Goal: Check status: Check status

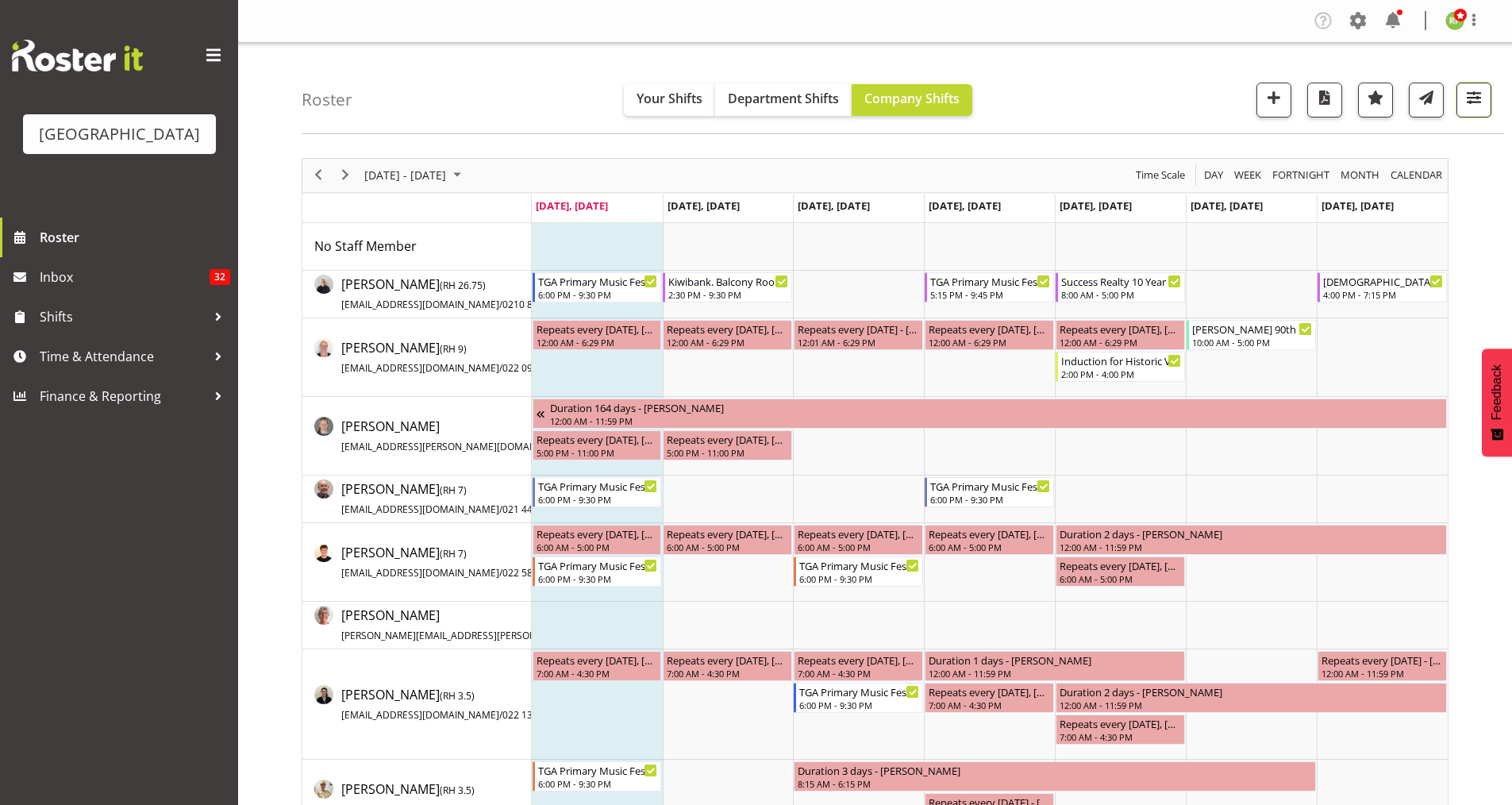
click at [1473, 96] on span "button" at bounding box center [1474, 98] width 21 height 21
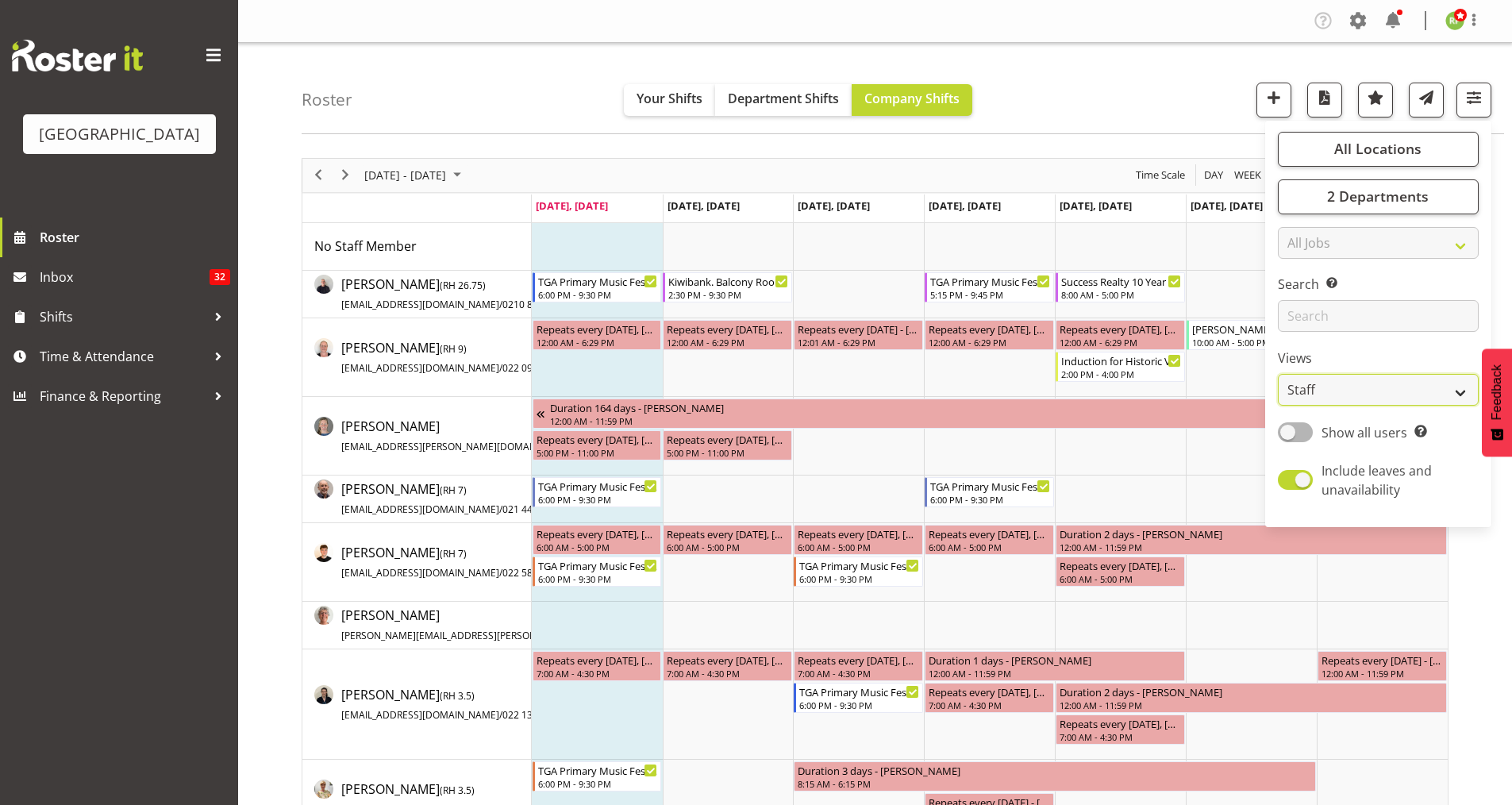
drag, startPoint x: 1344, startPoint y: 396, endPoint x: 1341, endPoint y: 405, distance: 9.5
click at [1343, 395] on select "Staff Role Shift - Horizontal Shift - Vertical Staff - Location" at bounding box center [1378, 389] width 201 height 32
select select "shiftH"
click at [1278, 374] on select "Staff Role Shift - Horizontal Shift - Vertical Staff - Location" at bounding box center [1378, 389] width 201 height 32
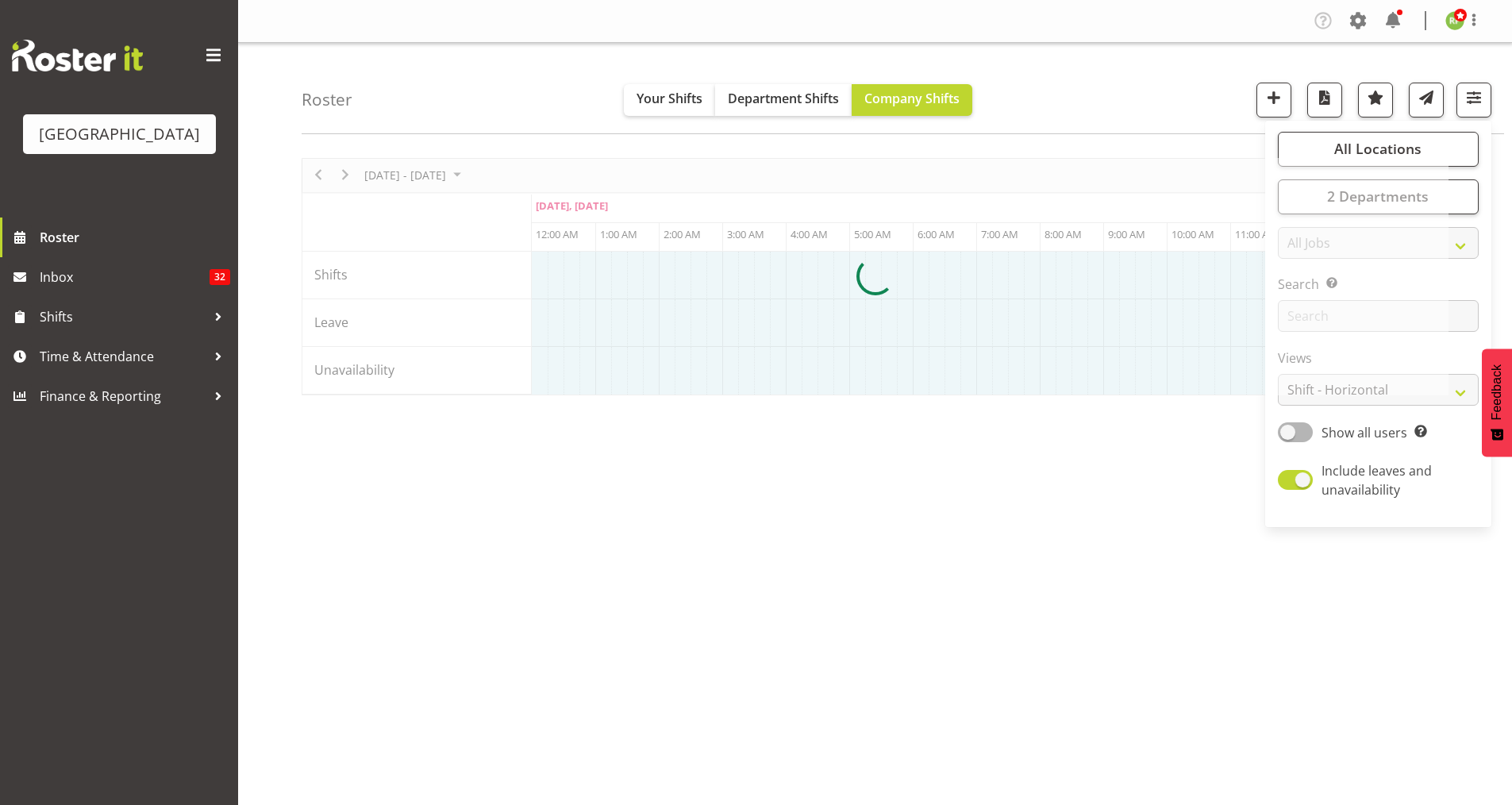
click at [1225, 101] on div "Roster Your Shifts Department Shifts Company Shifts All Locations [GEOGRAPHIC_D…" at bounding box center [902, 89] width 1202 height 91
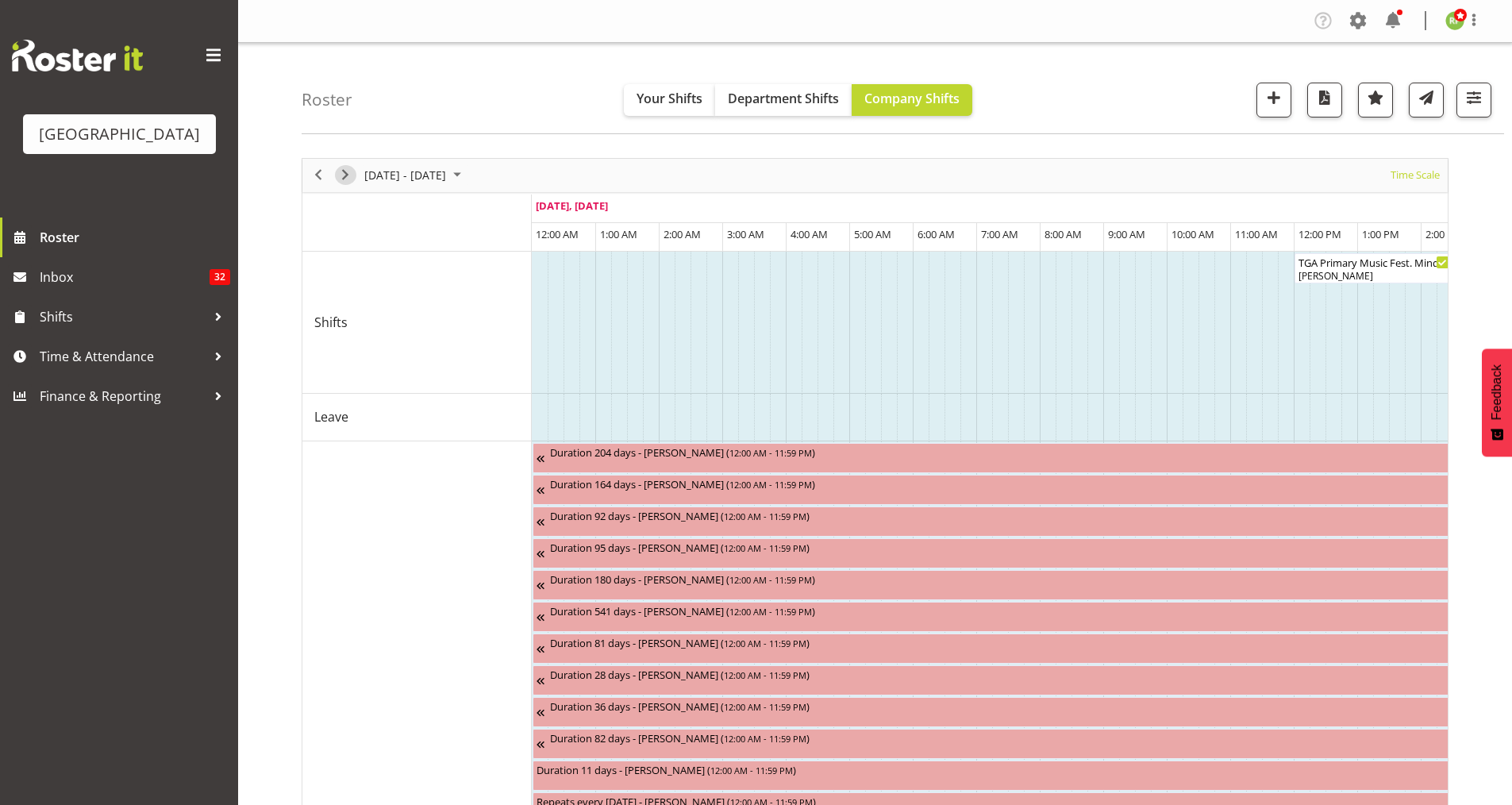
click at [340, 170] on span "Next" at bounding box center [346, 175] width 19 height 20
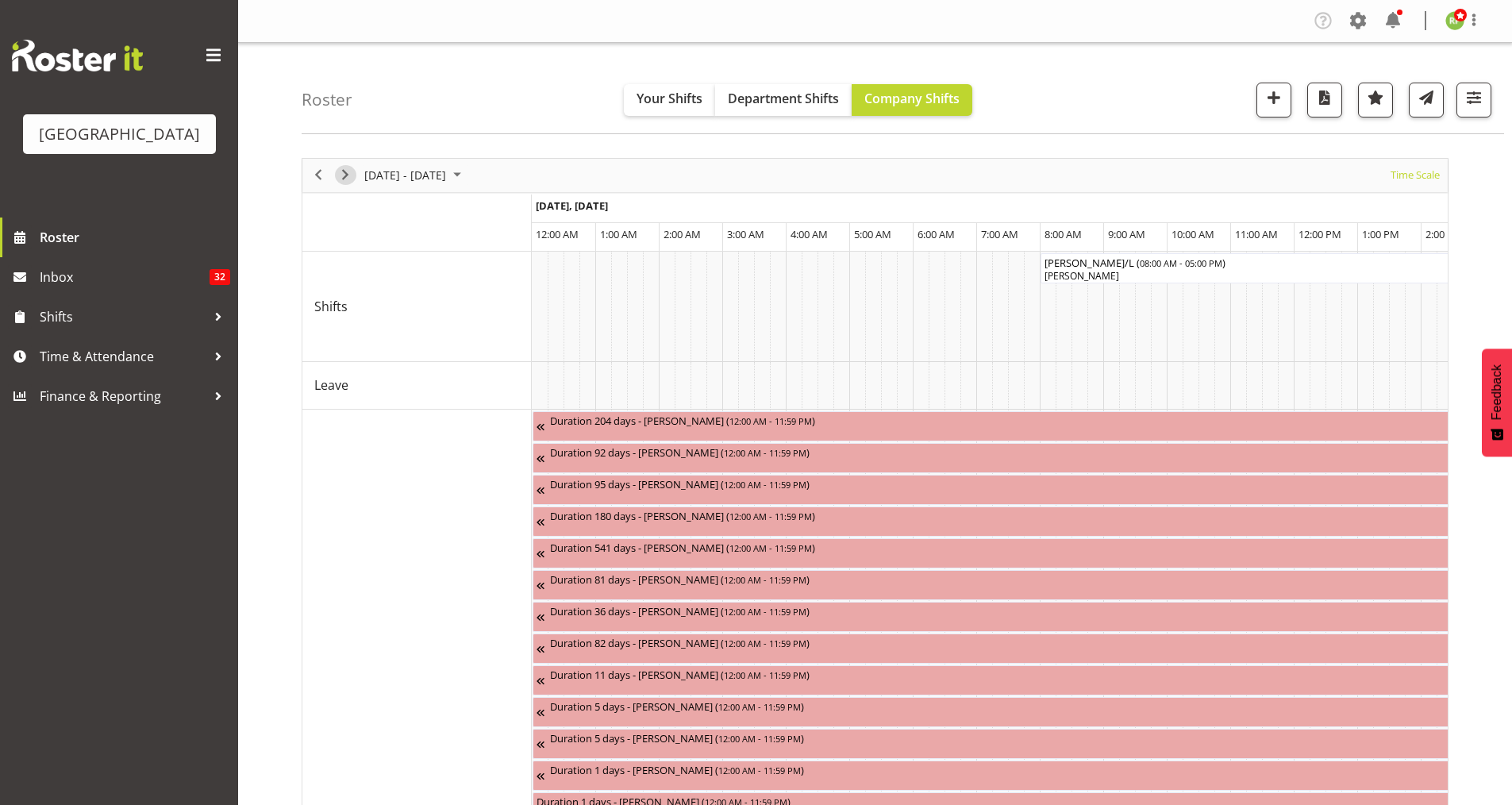
click at [347, 176] on span "Next" at bounding box center [346, 175] width 19 height 20
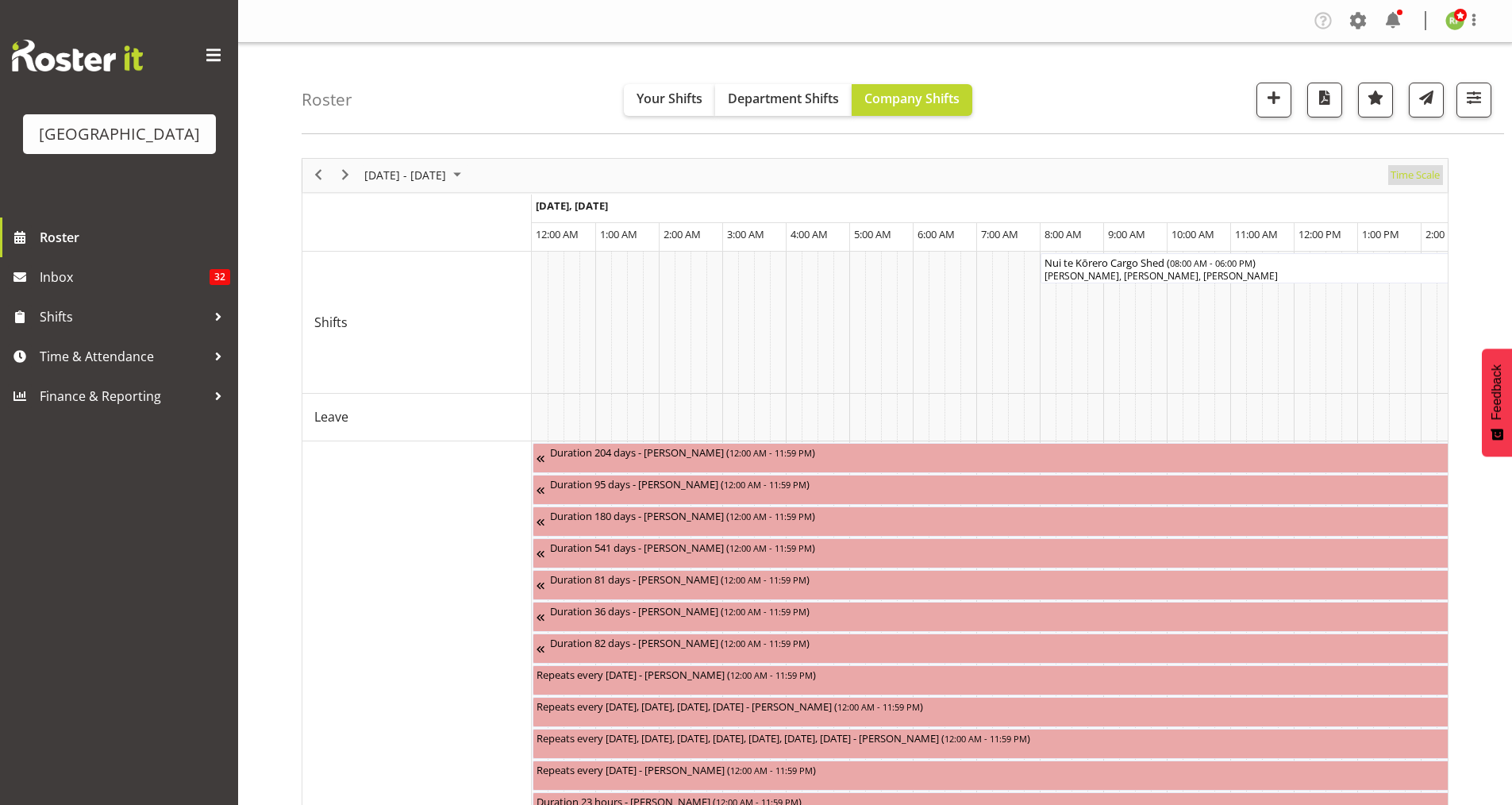
click at [1414, 176] on span "Time Scale" at bounding box center [1416, 175] width 53 height 20
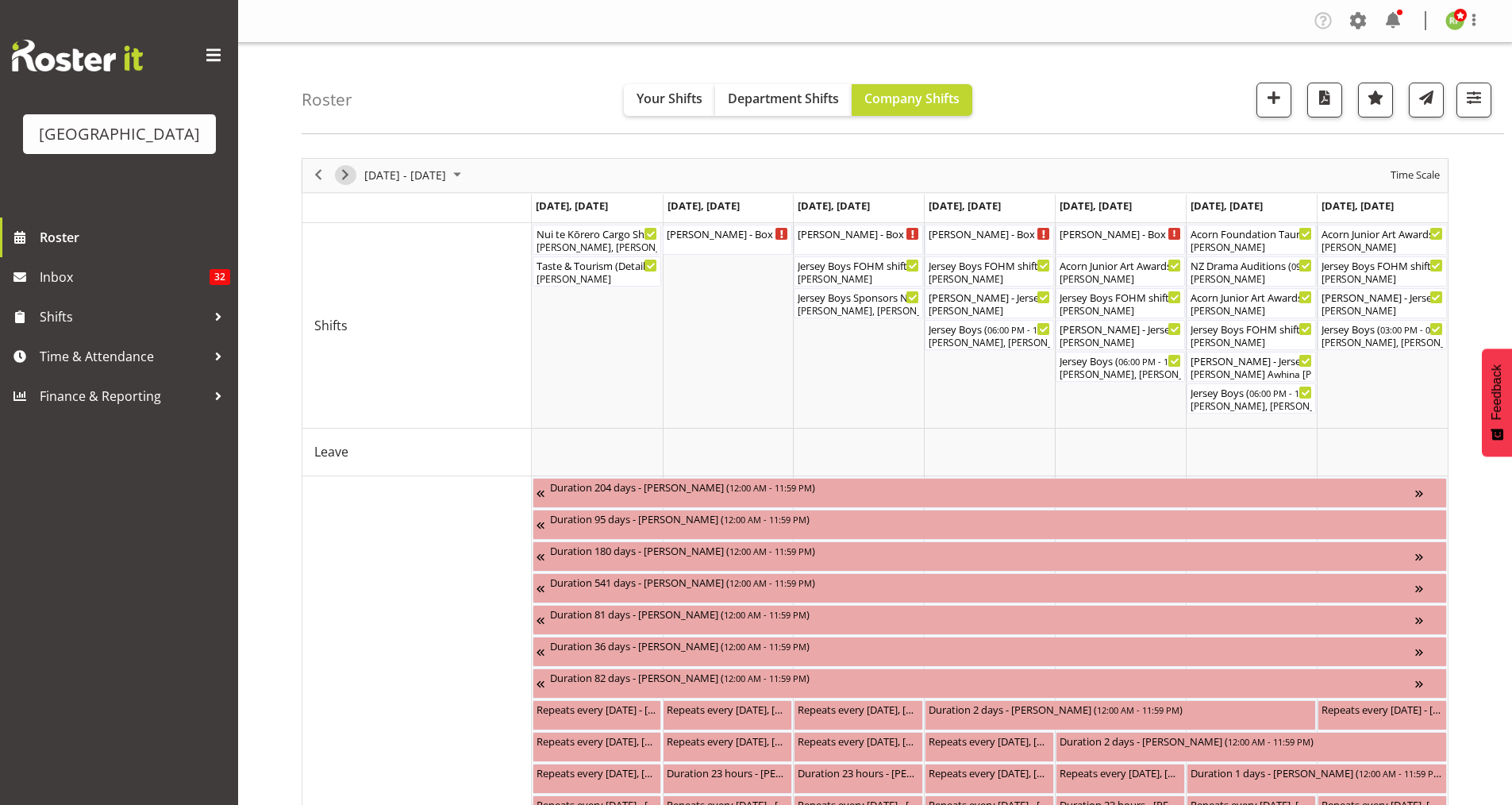
click at [343, 180] on span "Next" at bounding box center [346, 175] width 19 height 20
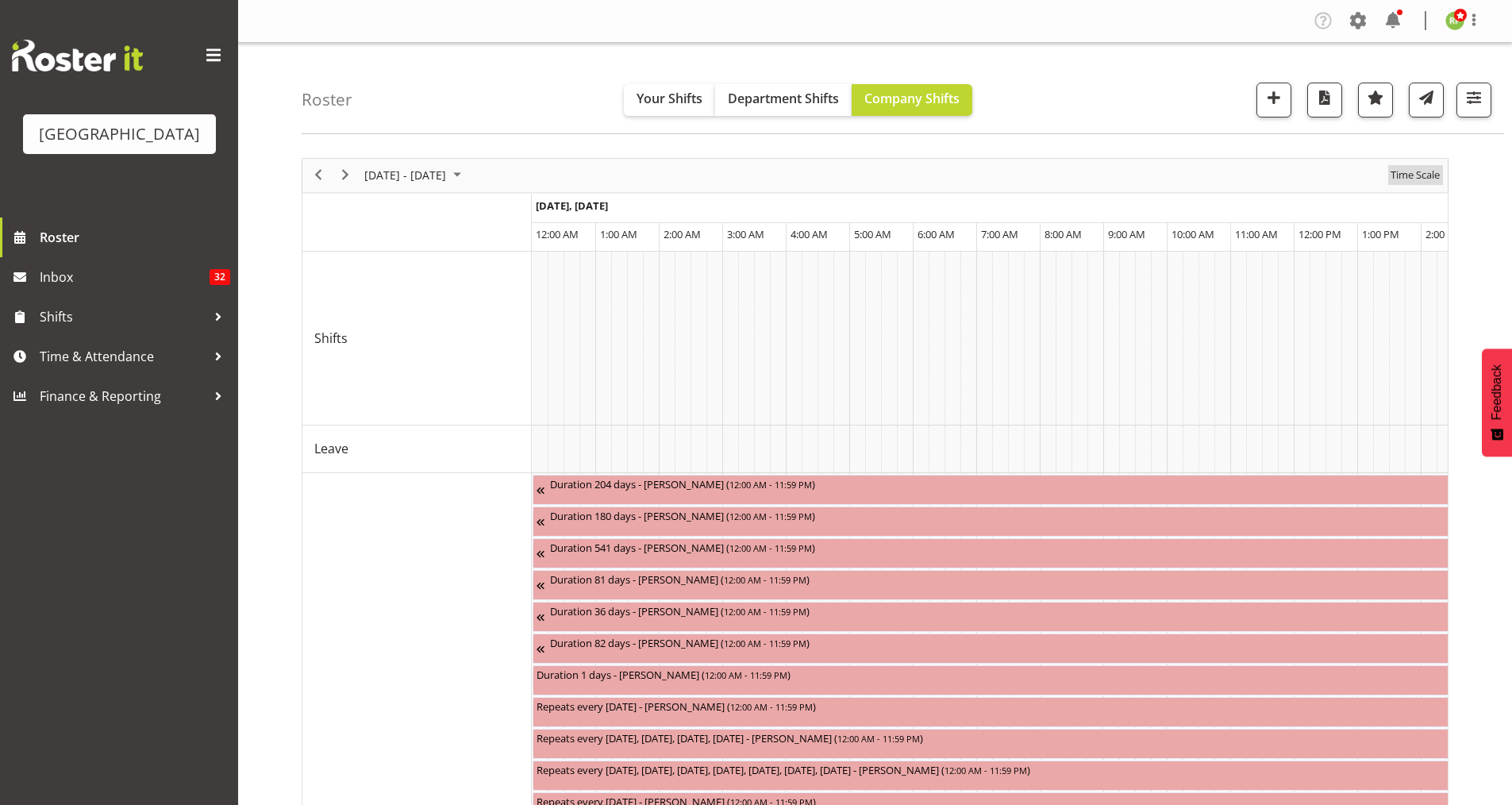
click at [1420, 173] on span "Time Scale" at bounding box center [1416, 175] width 53 height 20
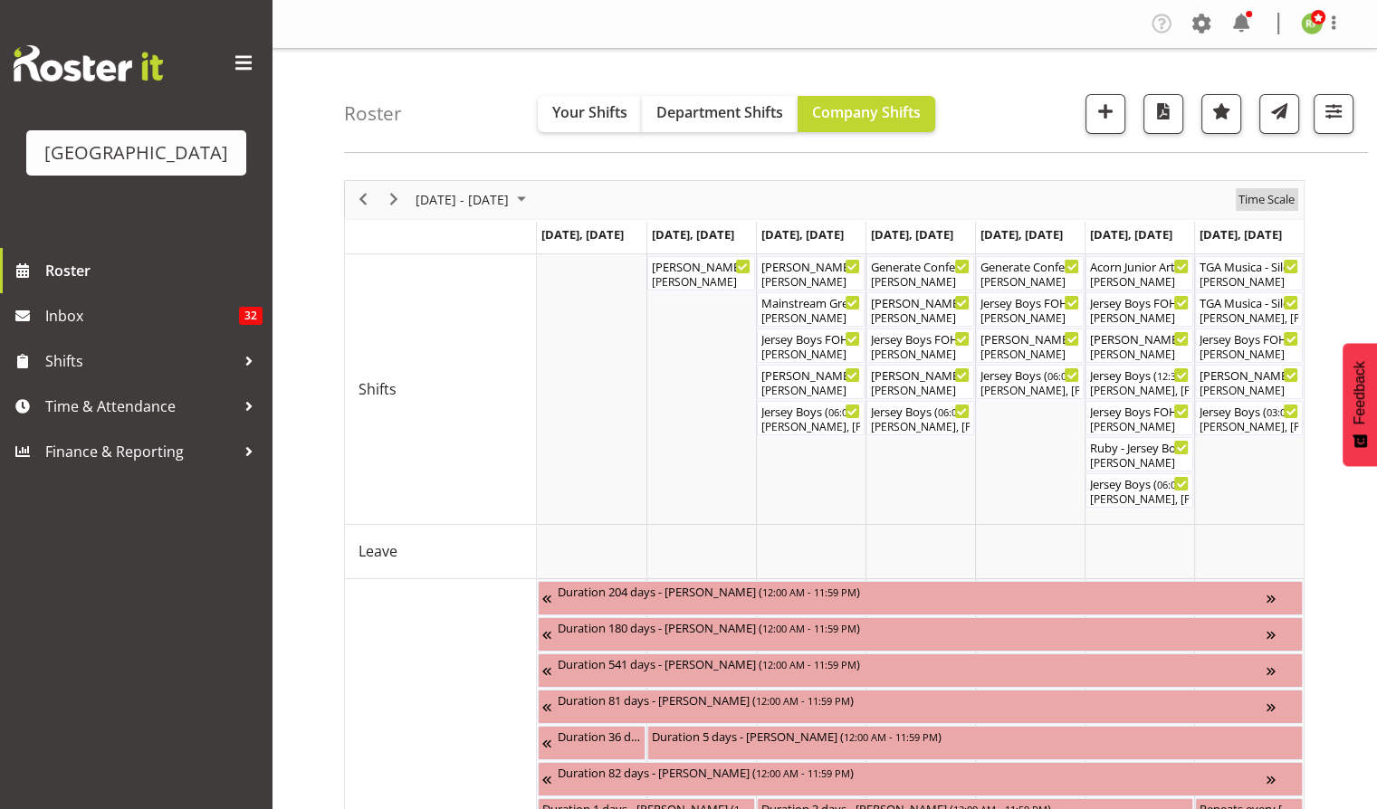
click at [1267, 201] on span "Time Scale" at bounding box center [1266, 199] width 60 height 23
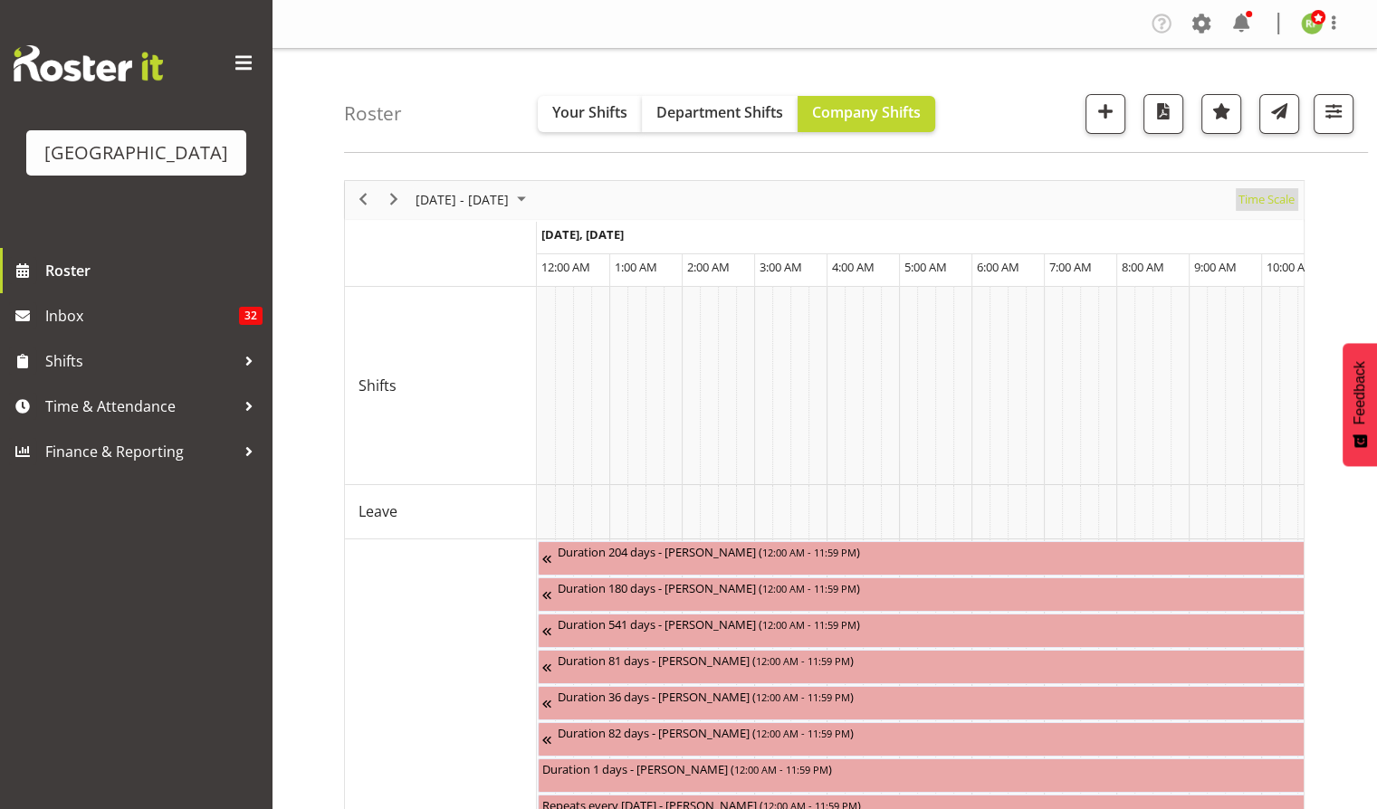
click at [1267, 201] on span "Time Scale" at bounding box center [1266, 199] width 60 height 23
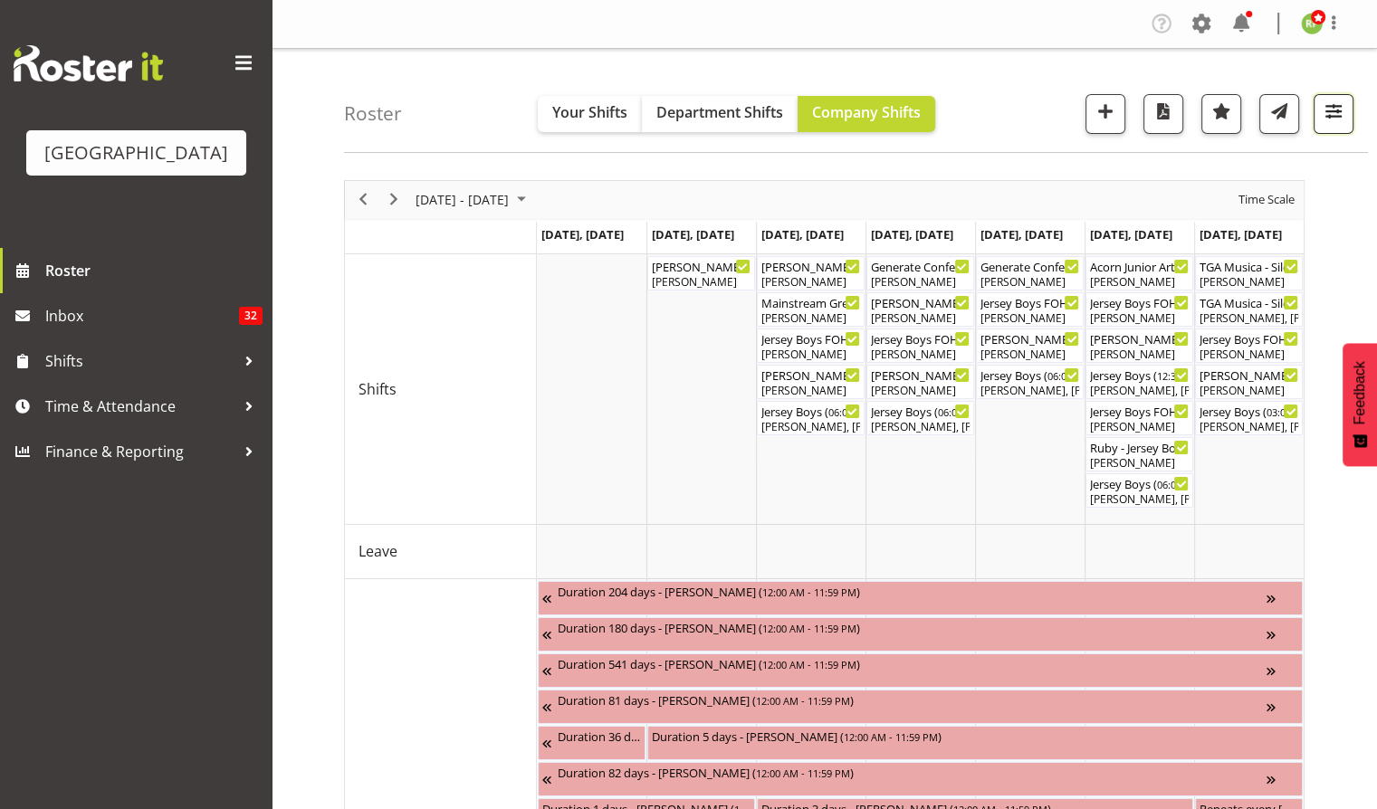
click at [1333, 108] on span "button" at bounding box center [1333, 112] width 24 height 24
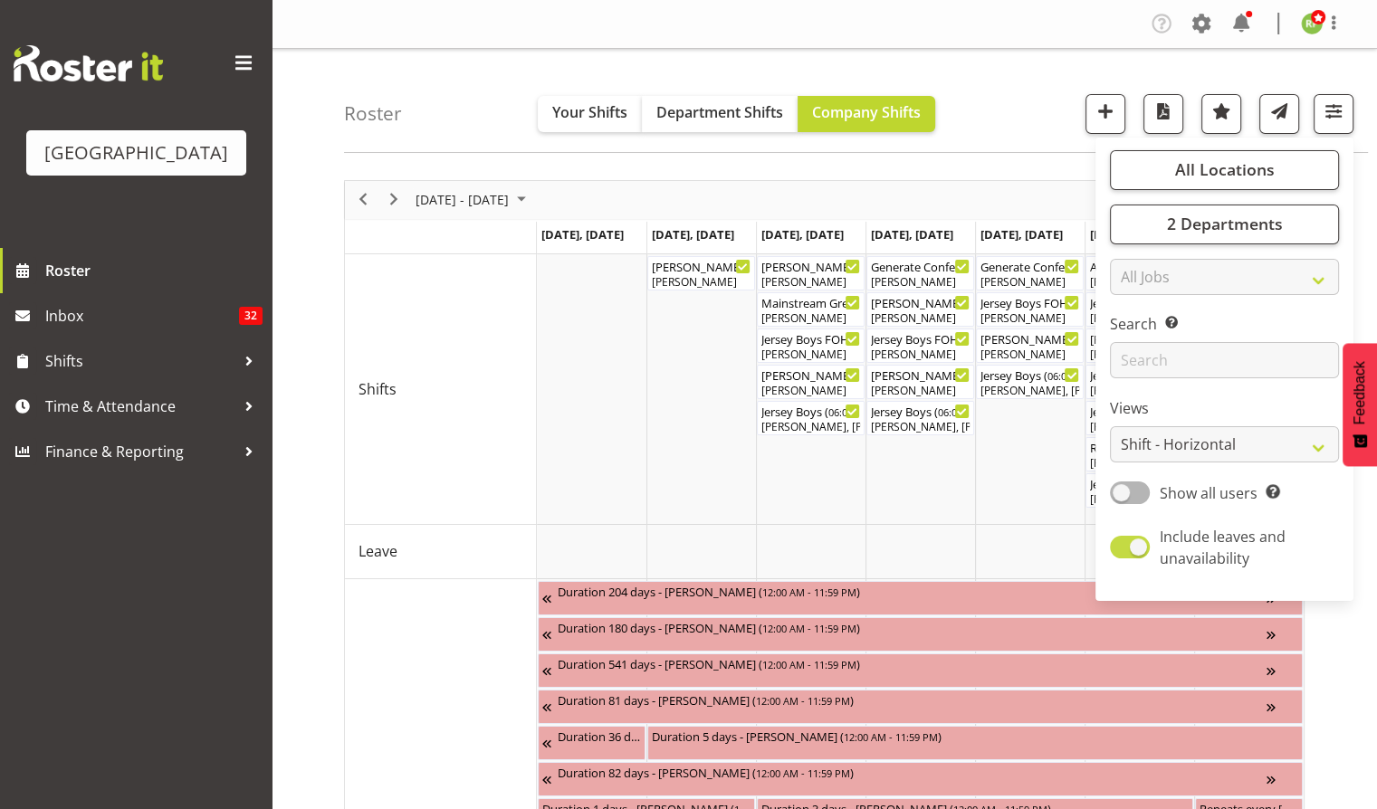
click at [1136, 545] on span at bounding box center [1130, 547] width 40 height 23
click at [1121, 545] on input "Include leaves and unavailability" at bounding box center [1116, 547] width 12 height 12
checkbox input "false"
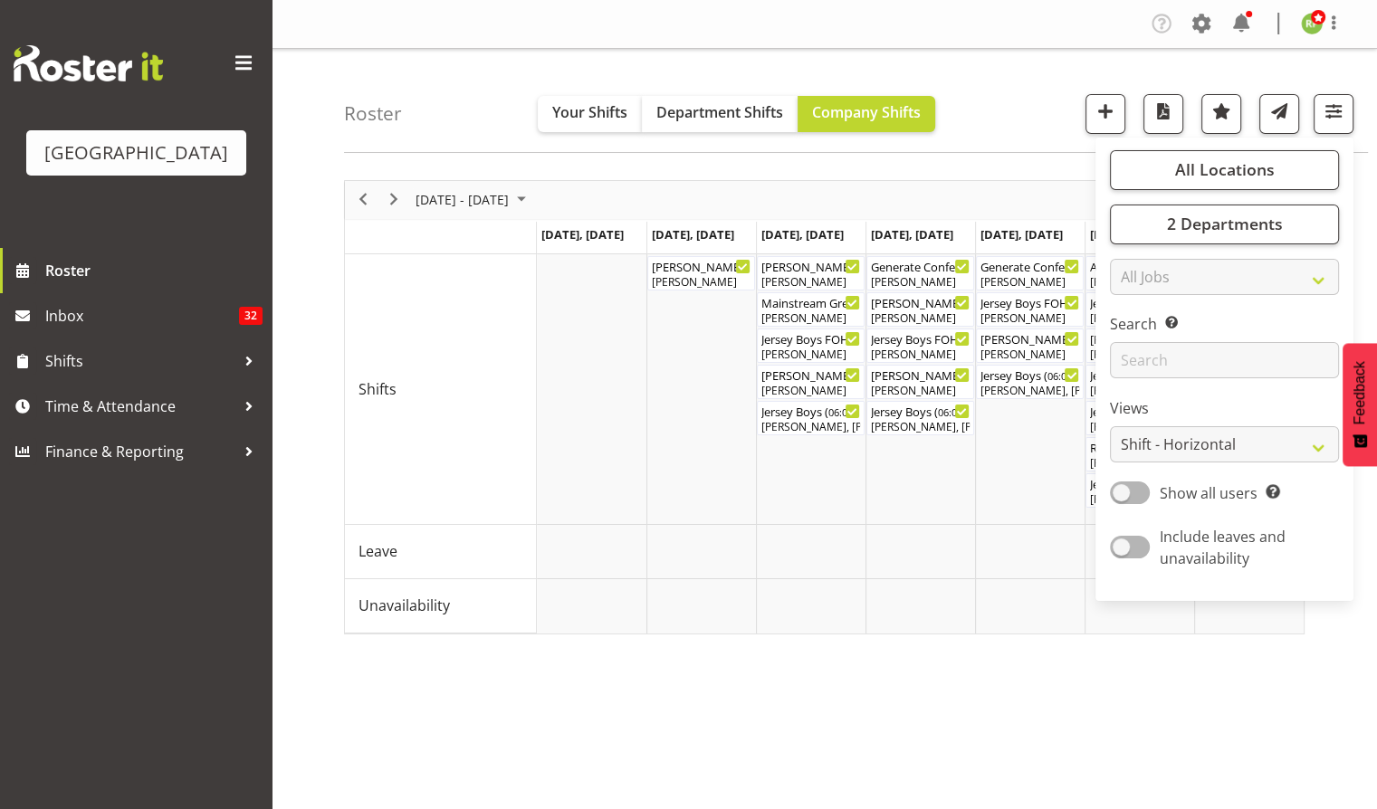
click at [1045, 89] on div "Roster Your Shifts Department Shifts Company Shifts All Locations [GEOGRAPHIC_D…" at bounding box center [856, 101] width 1024 height 104
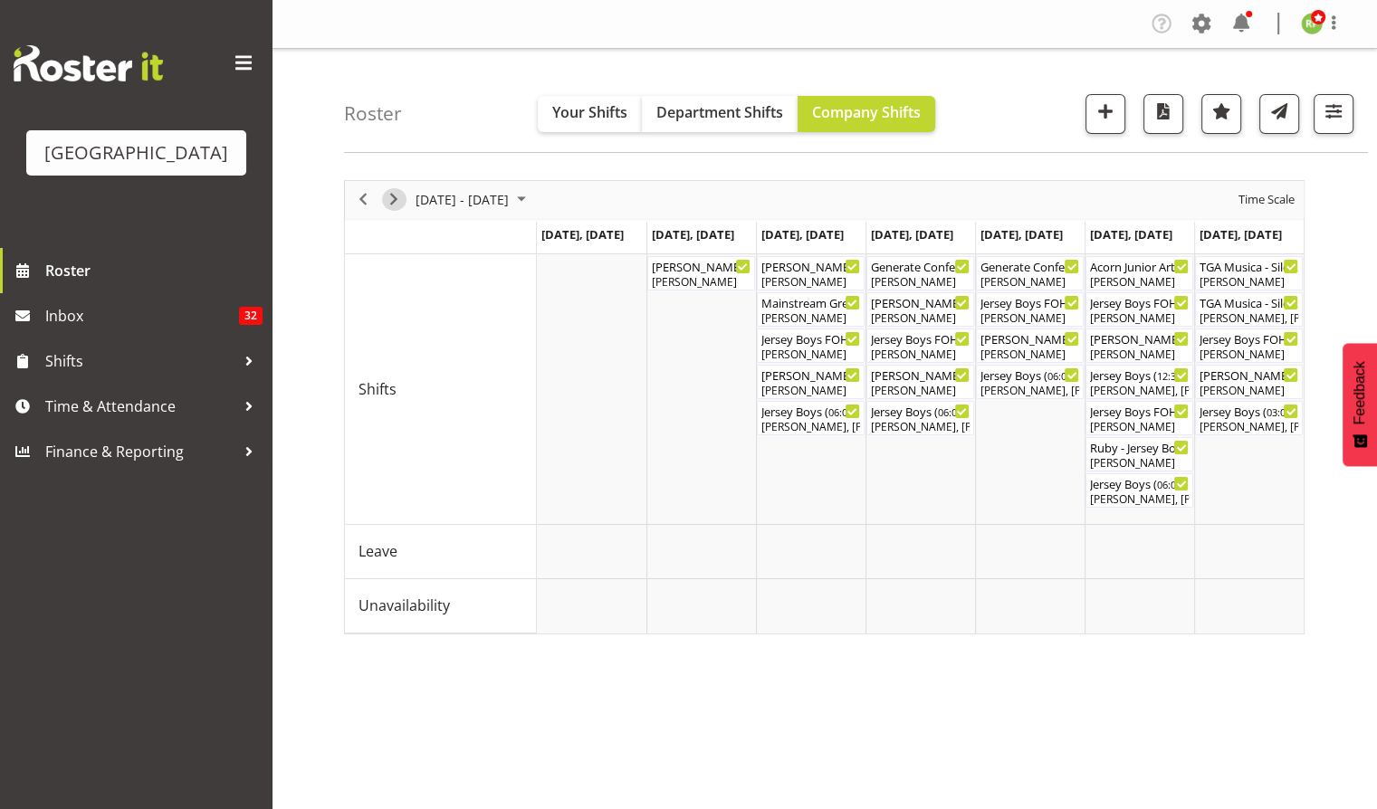
click at [394, 204] on span "Next" at bounding box center [394, 199] width 22 height 23
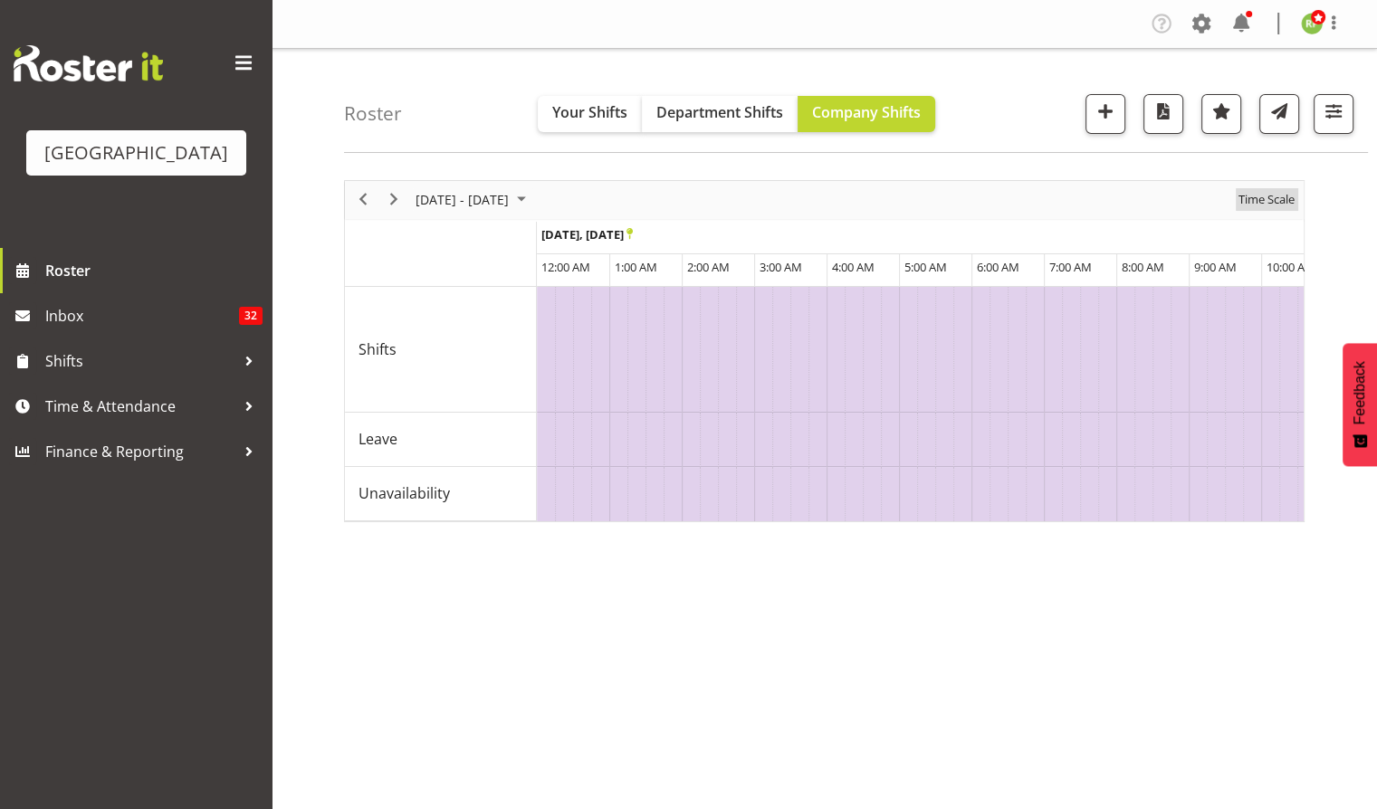
click at [1277, 200] on span "Time Scale" at bounding box center [1266, 199] width 60 height 23
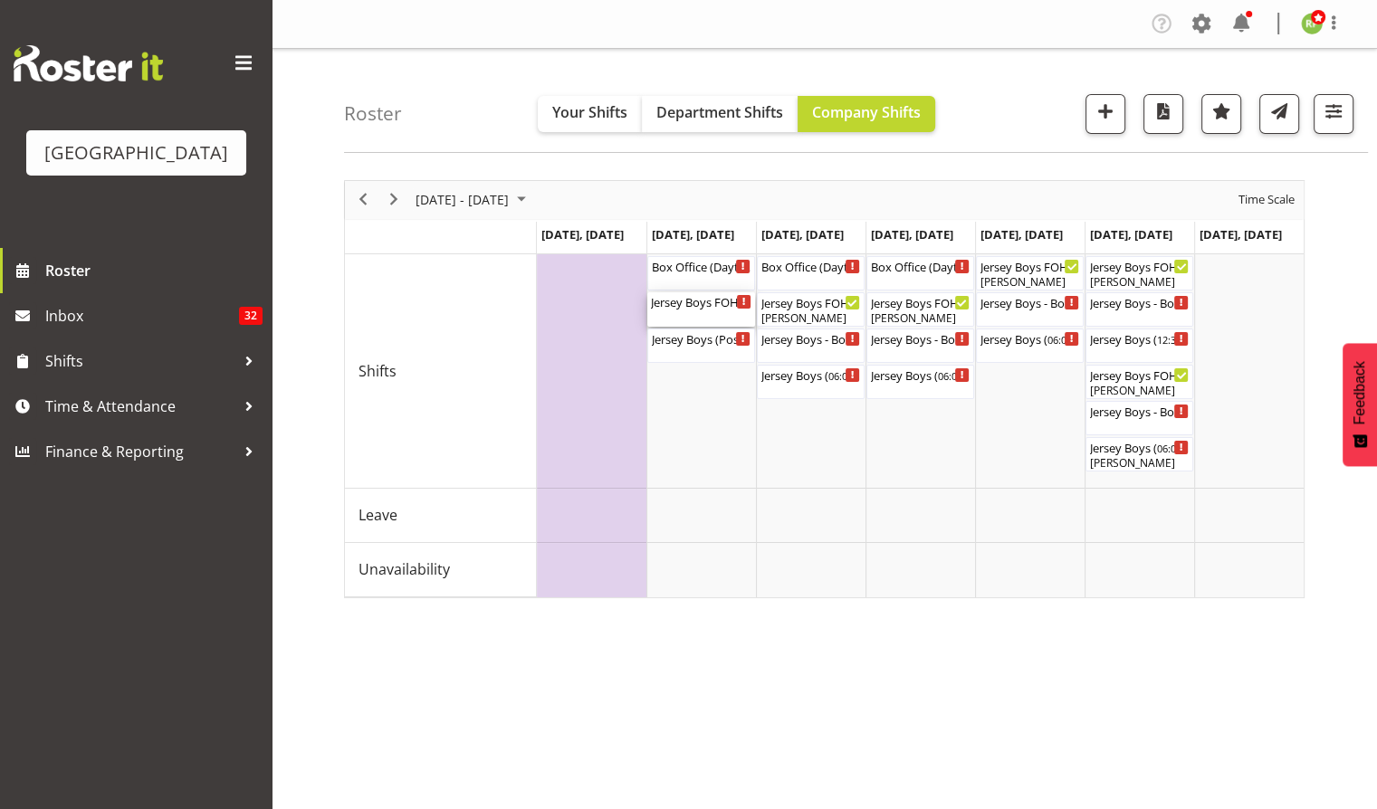
click at [706, 306] on div "Jersey Boys FOHM shift (Possible Show TBC) ( 05:15 PM - 10:25 PM )" at bounding box center [701, 301] width 100 height 18
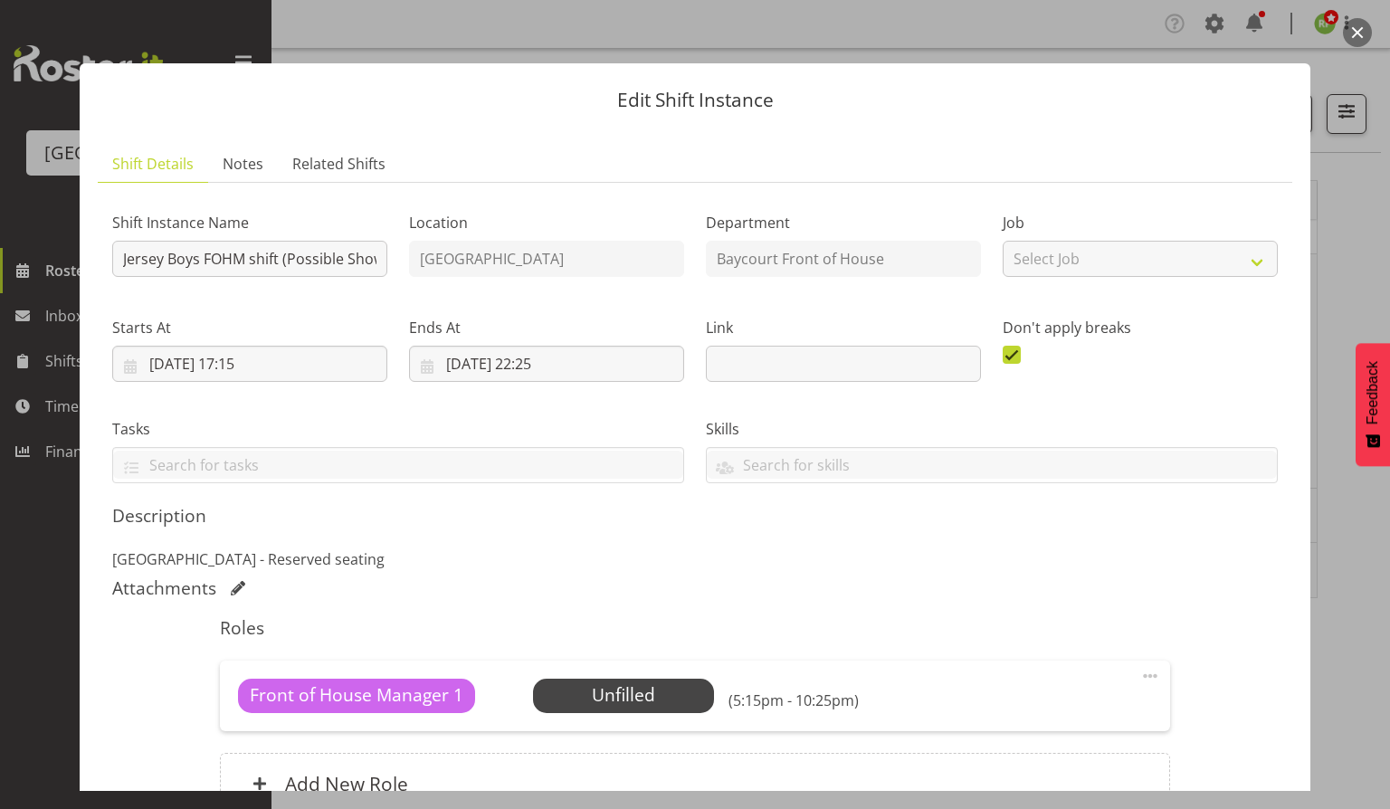
click at [1356, 26] on button "button" at bounding box center [1357, 32] width 29 height 29
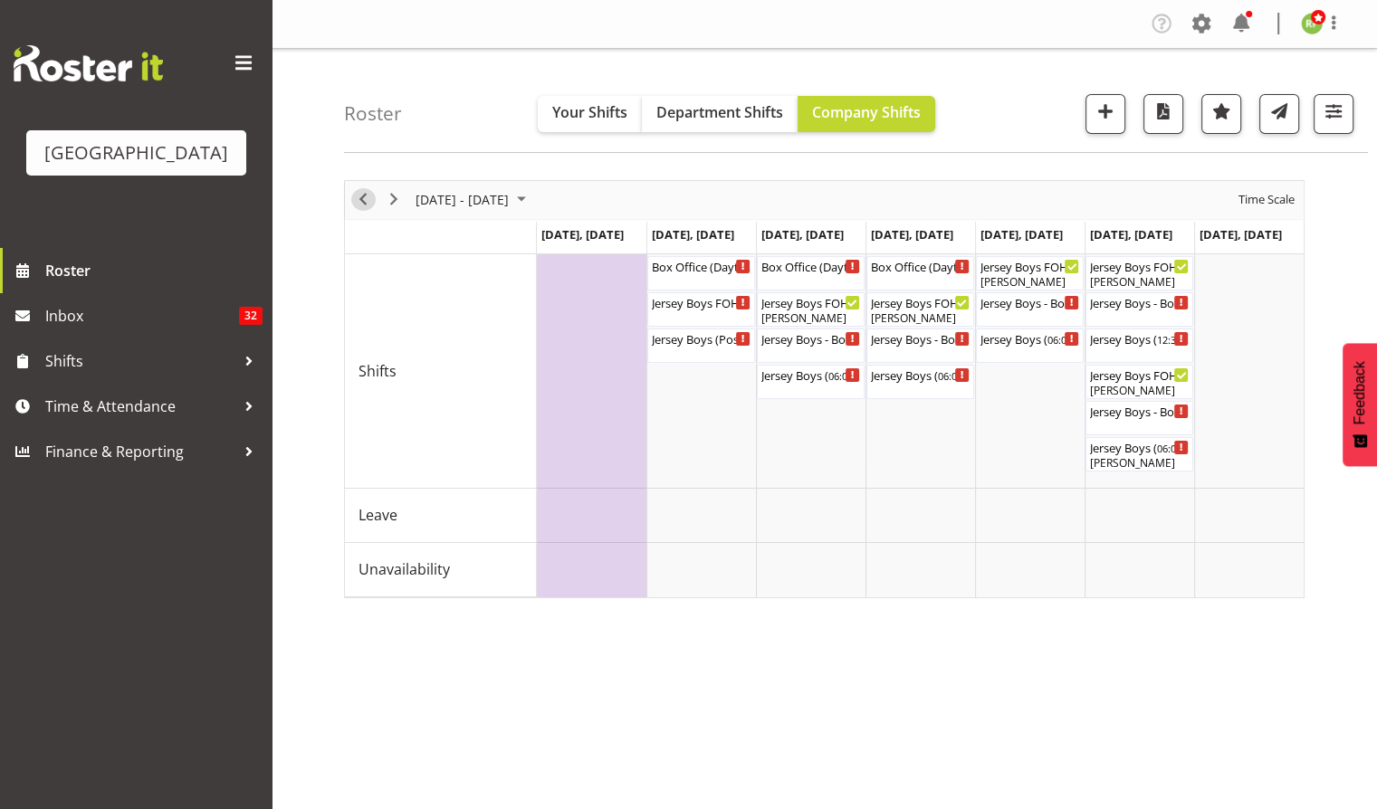
click at [362, 202] on span "Previous" at bounding box center [363, 199] width 22 height 23
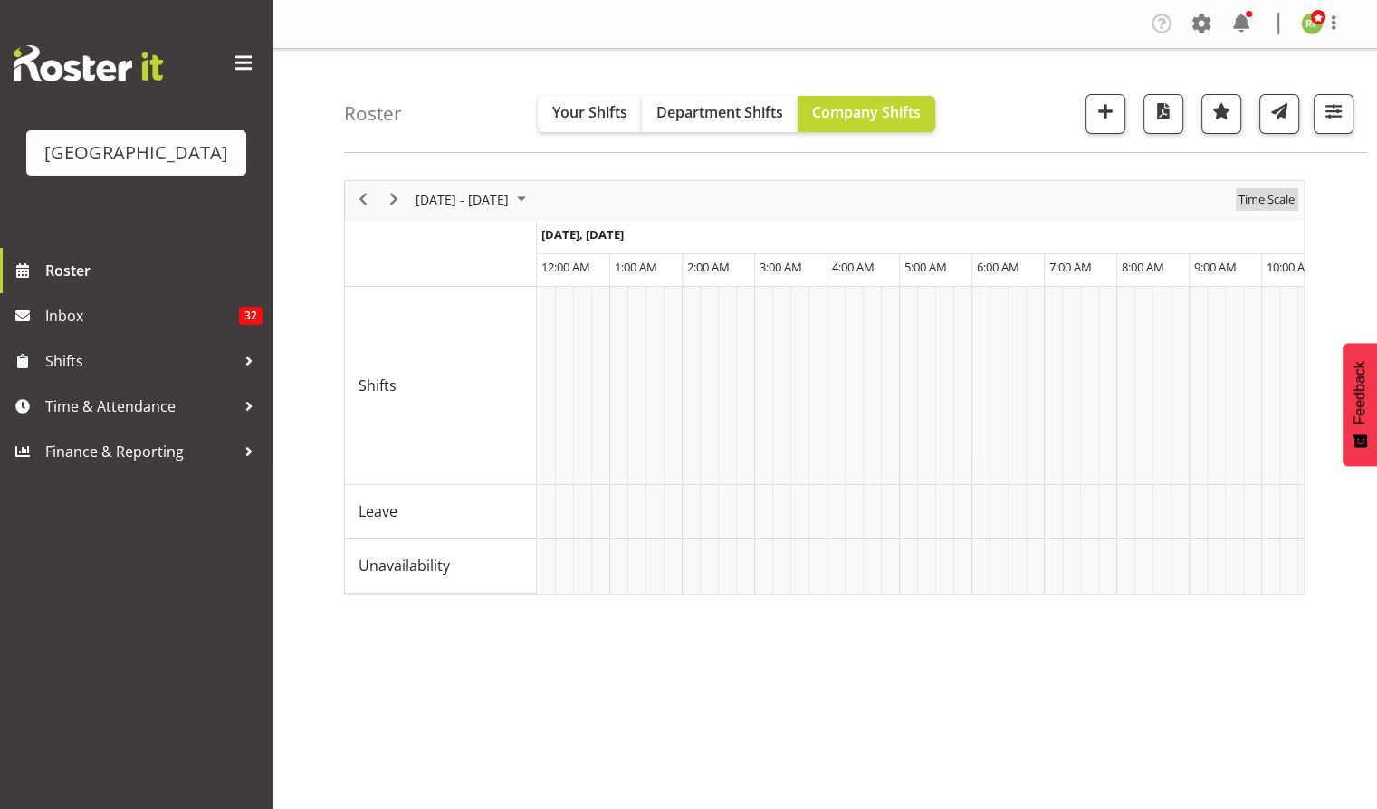
click at [1274, 202] on span "Time Scale" at bounding box center [1266, 199] width 60 height 23
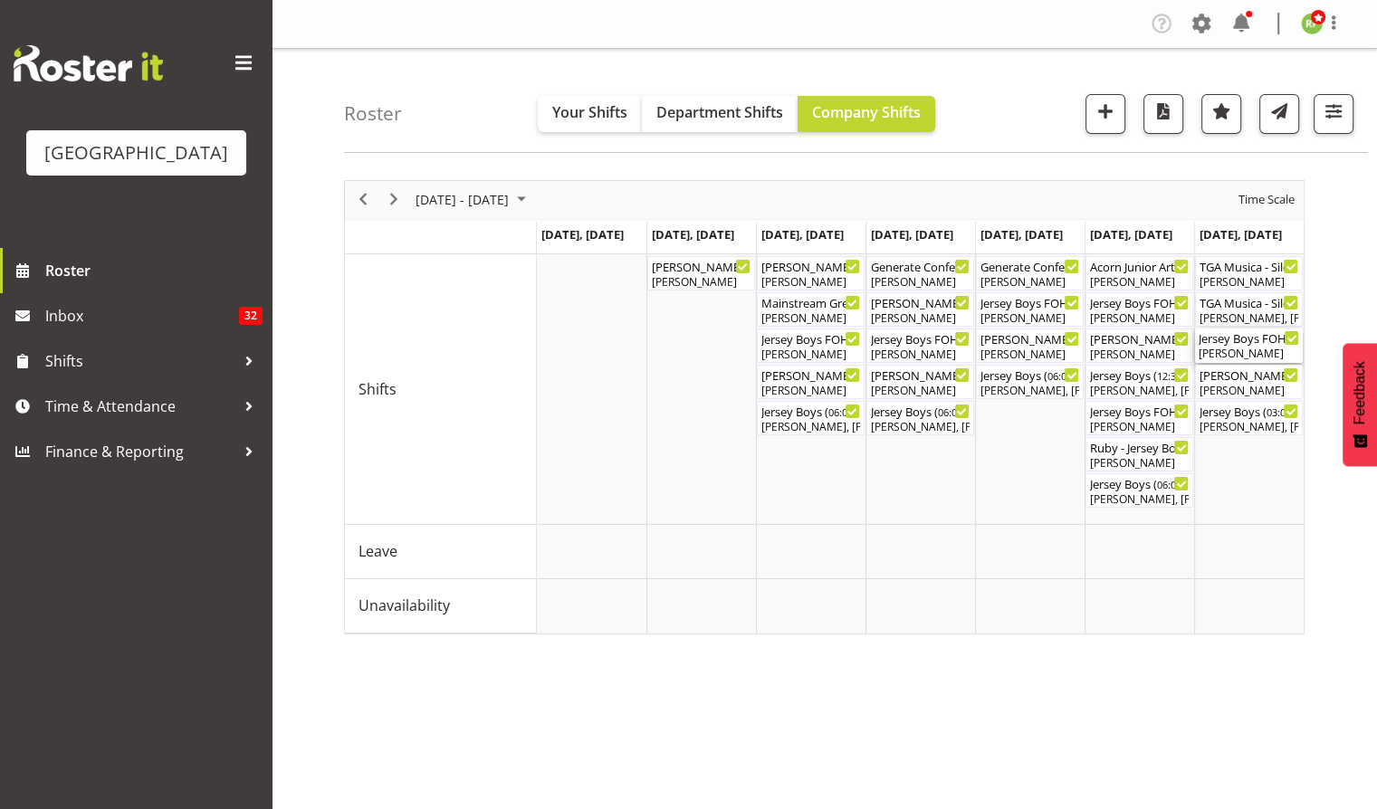
click at [1260, 346] on div "[PERSON_NAME]" at bounding box center [1248, 354] width 100 height 16
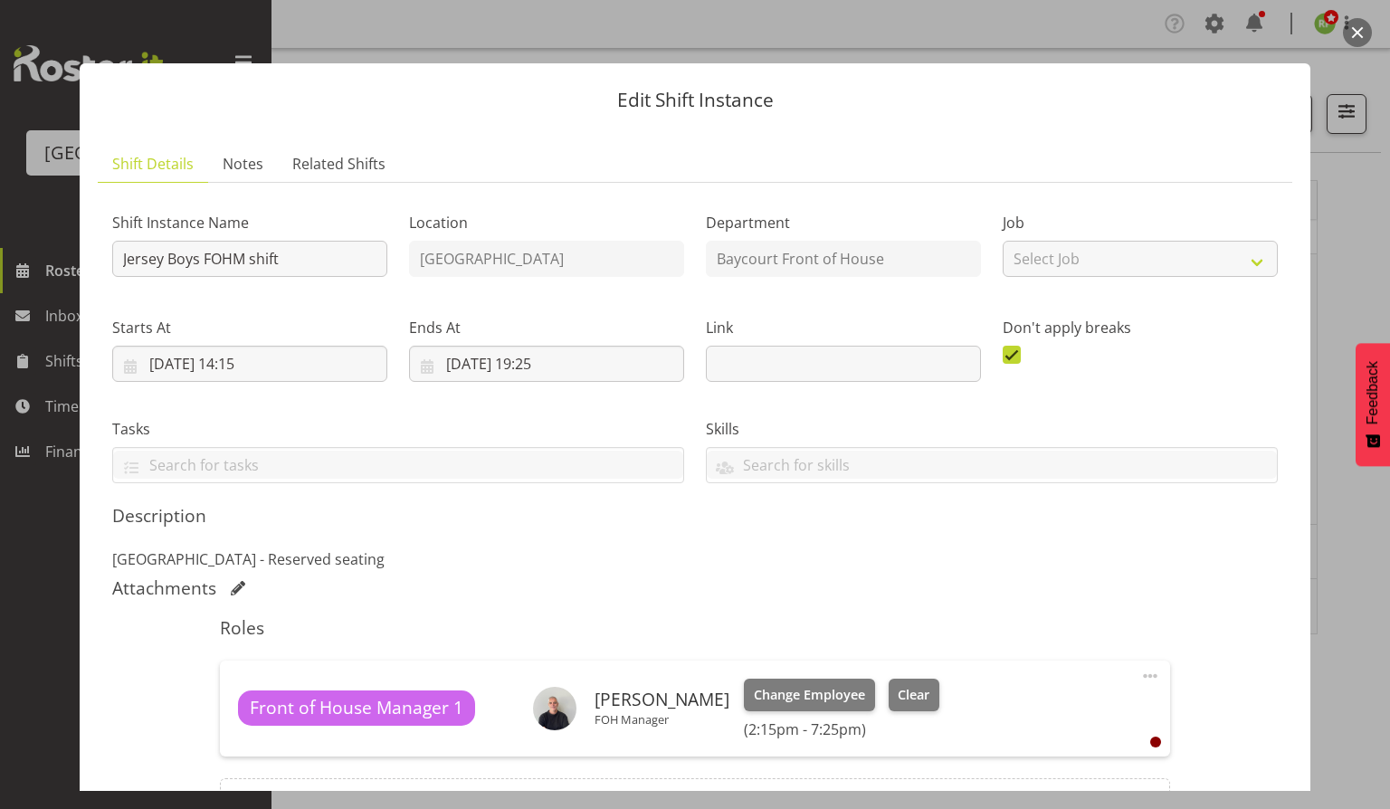
click at [1361, 39] on button "button" at bounding box center [1357, 32] width 29 height 29
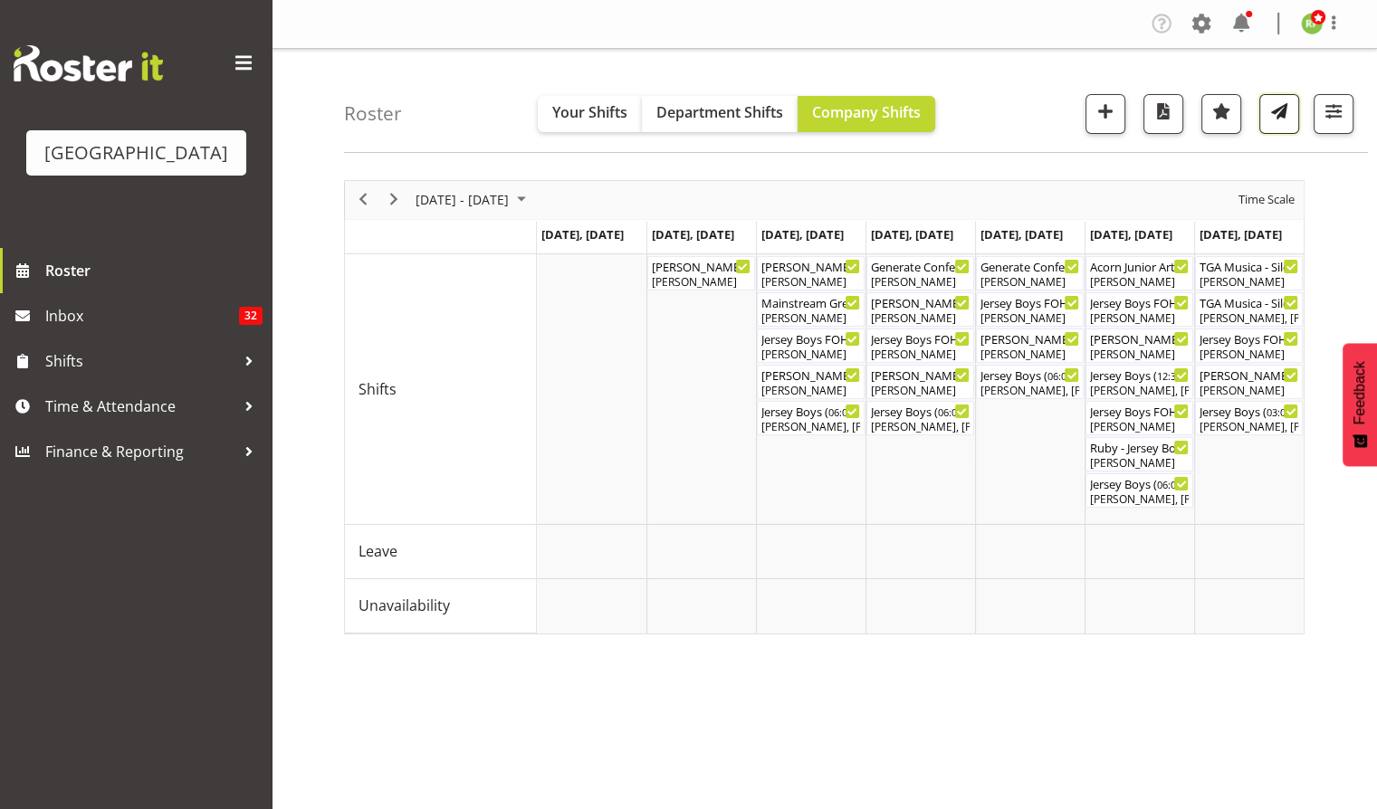
click at [1268, 124] on button "button" at bounding box center [1279, 114] width 40 height 40
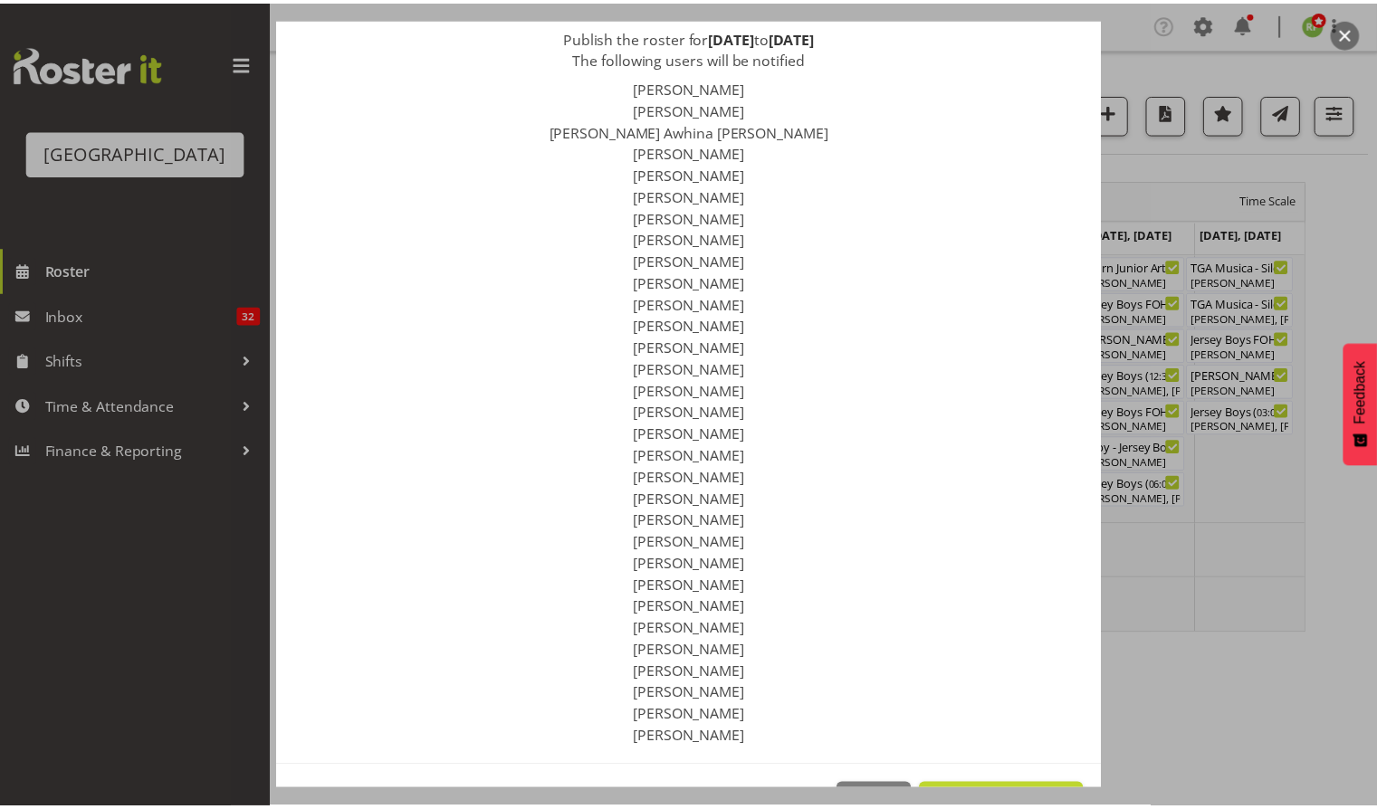
scroll to position [181, 0]
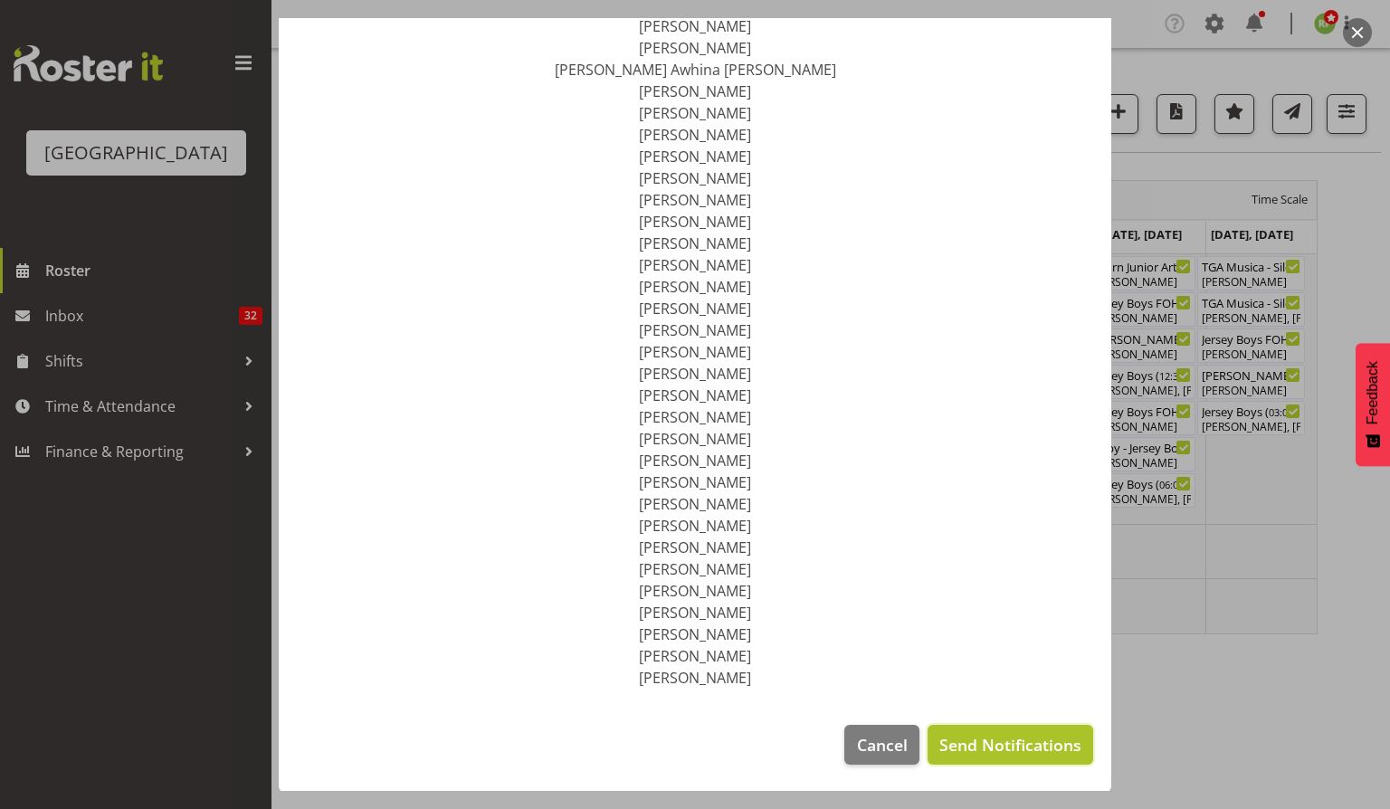
click at [987, 738] on span "Send Notifications" at bounding box center [1011, 745] width 142 height 24
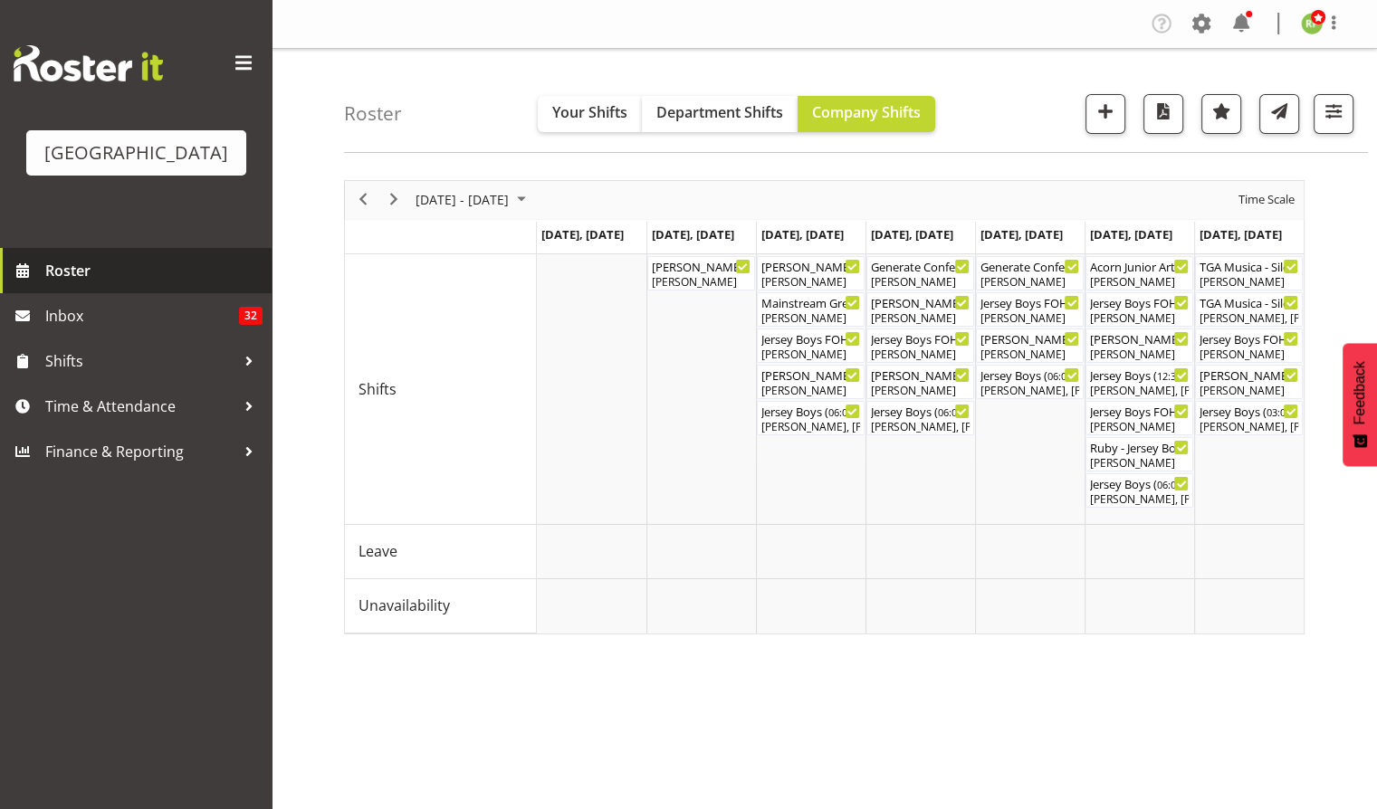
click at [66, 284] on span "Roster" at bounding box center [153, 270] width 217 height 27
